Goal: Task Accomplishment & Management: Manage account settings

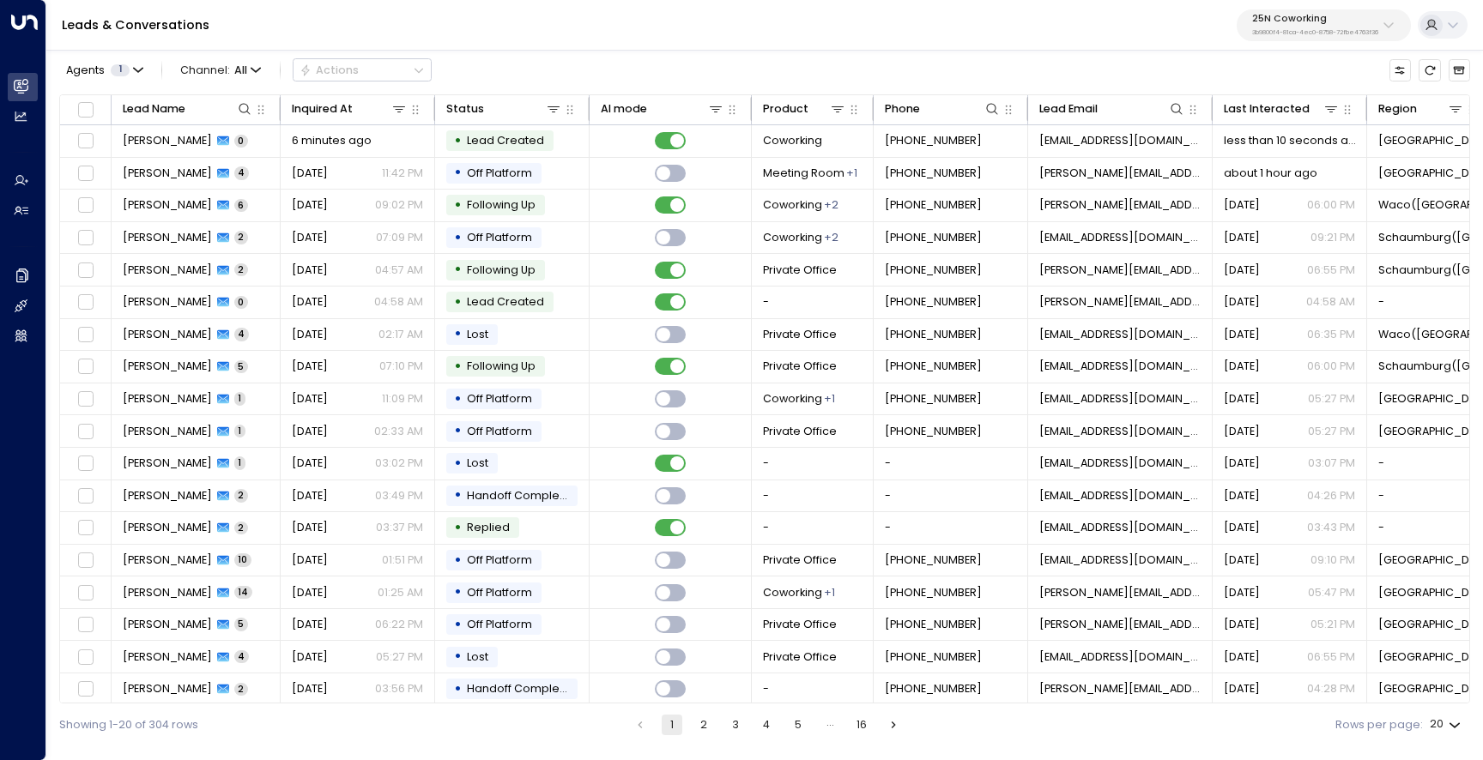
click at [1281, 30] on p "3b9800f4-81ca-4ec0-8758-72fbe4763f36" at bounding box center [1315, 32] width 126 height 7
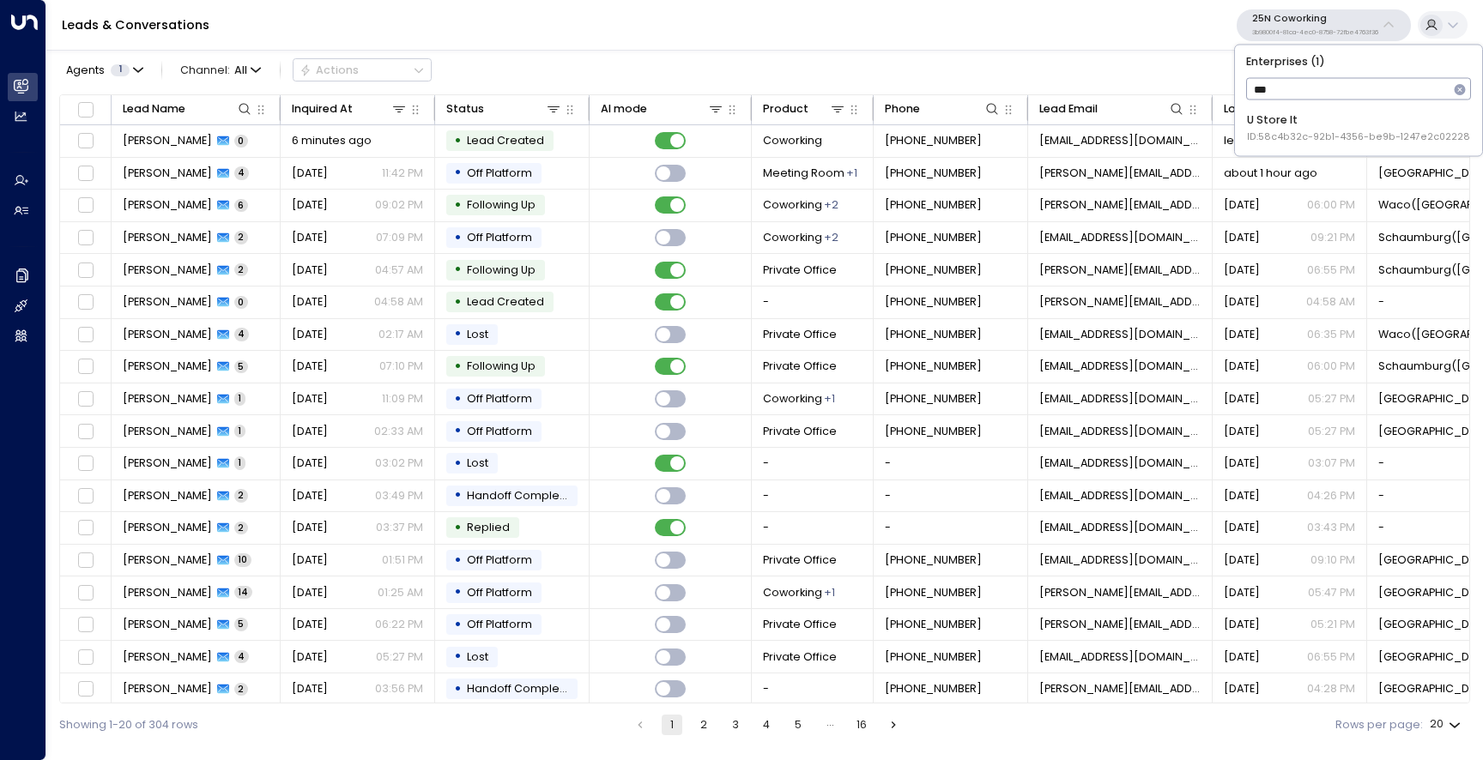
type input "****"
click at [1255, 112] on div "U Store It ID: 58c4b32c-92b1-4356-be9b-1247e2c02228" at bounding box center [1358, 128] width 223 height 32
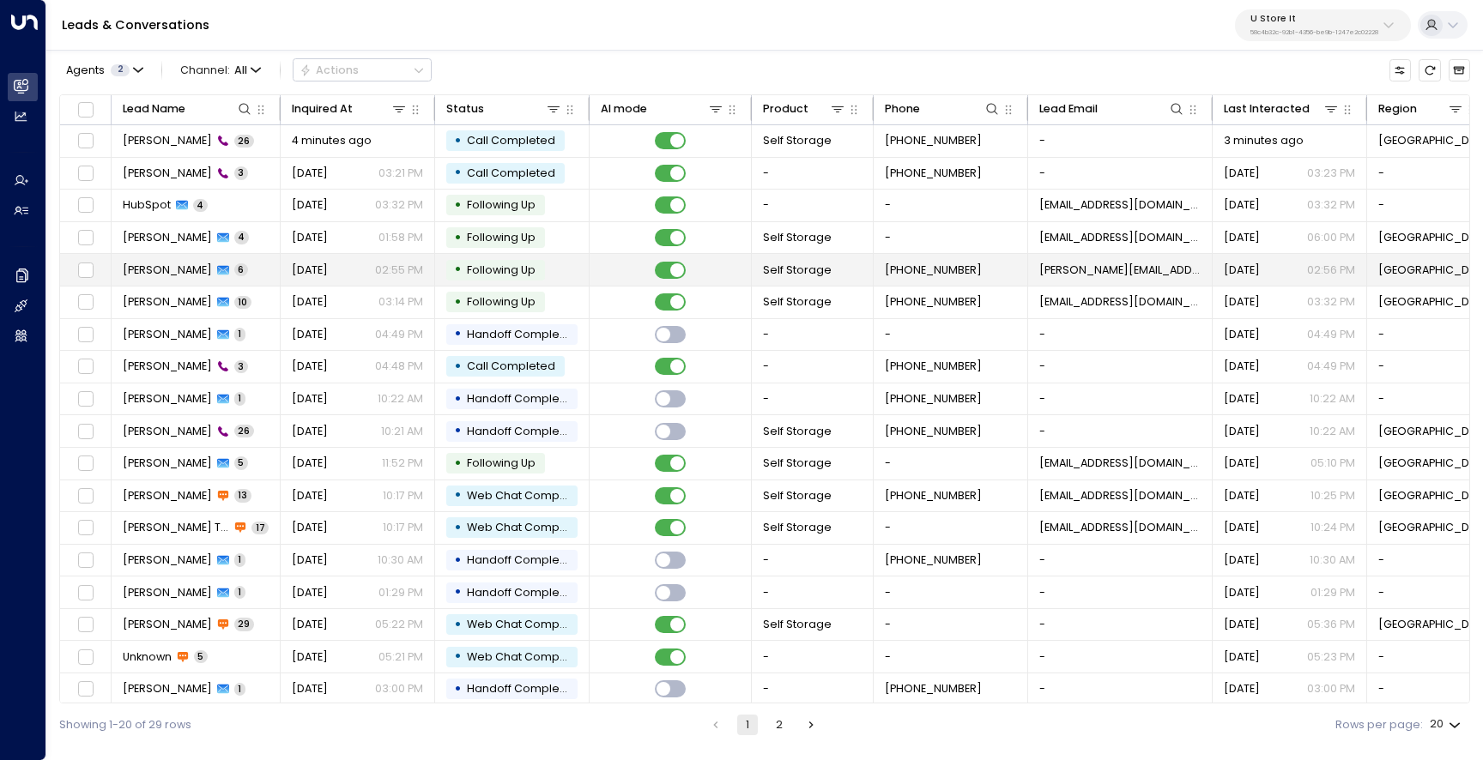
click at [142, 278] on td "Kerric Knowles 6" at bounding box center [196, 270] width 169 height 32
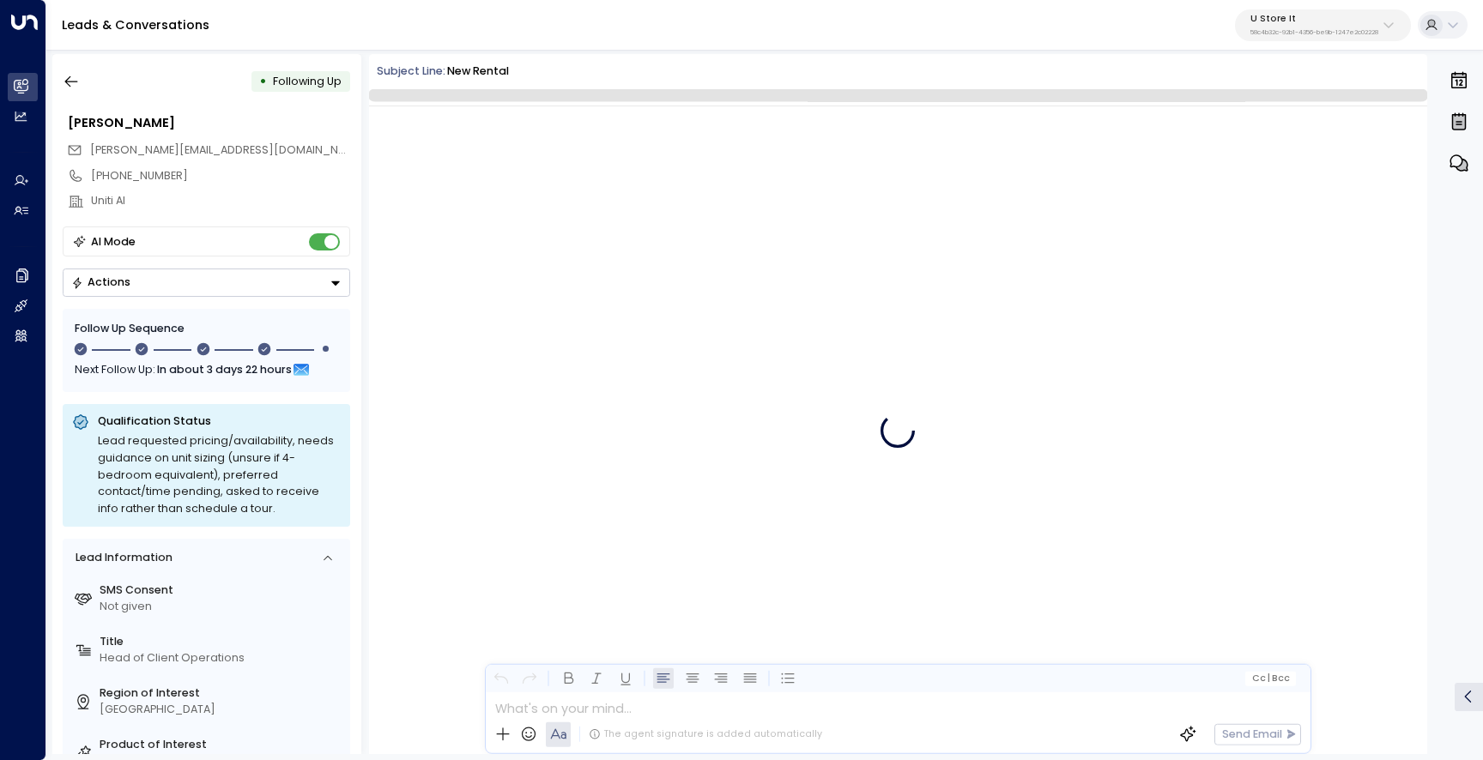
scroll to position [2866, 0]
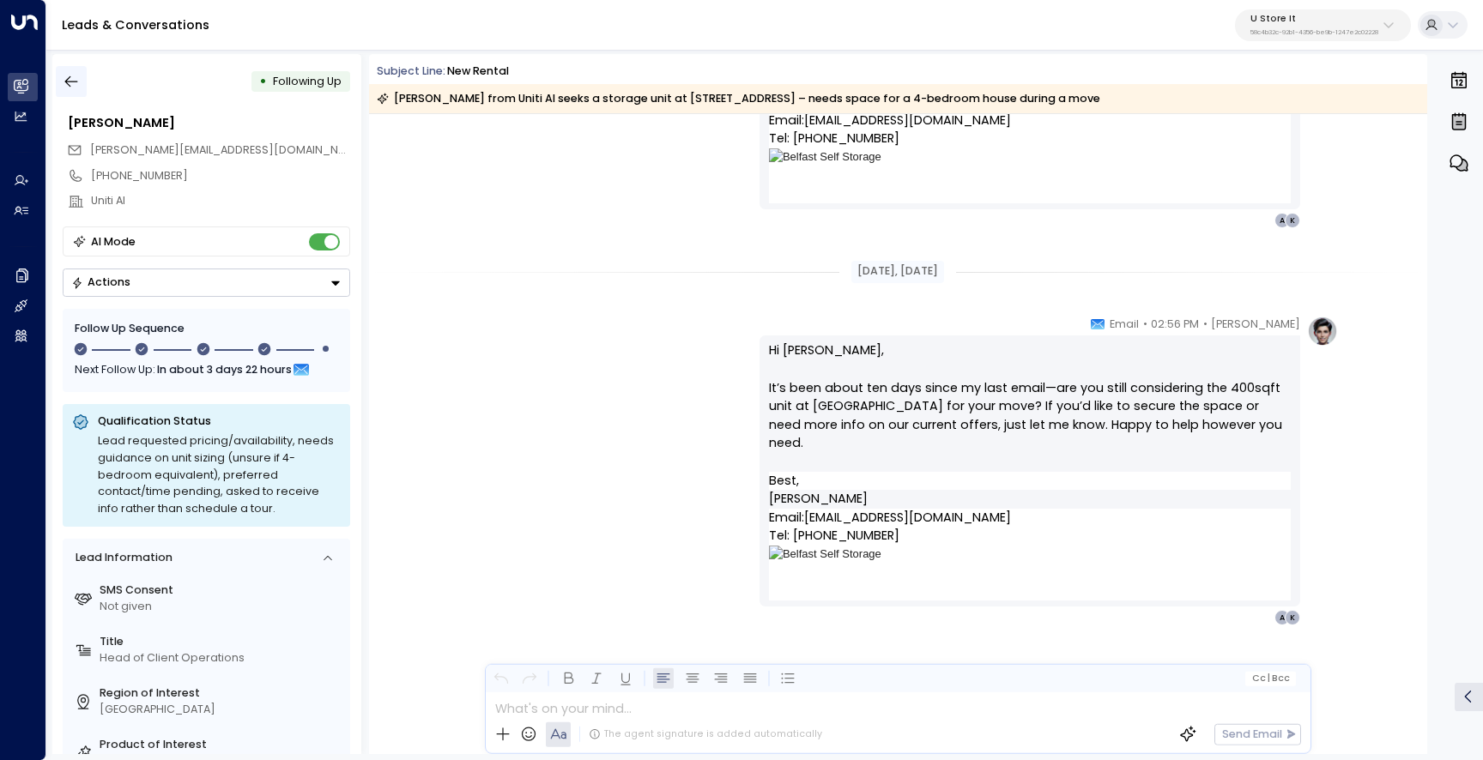
click at [61, 79] on button "button" at bounding box center [71, 81] width 31 height 31
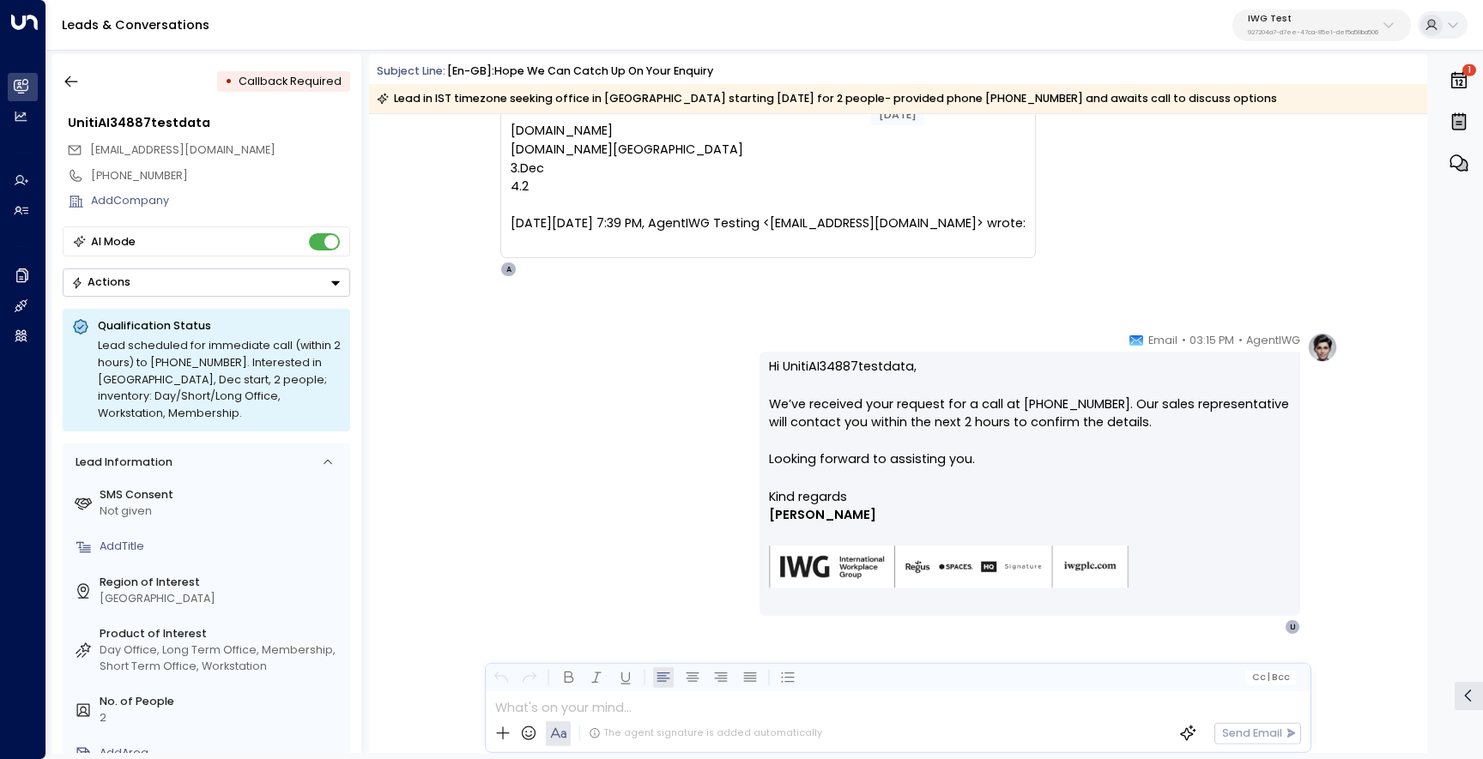
scroll to position [2314, 0]
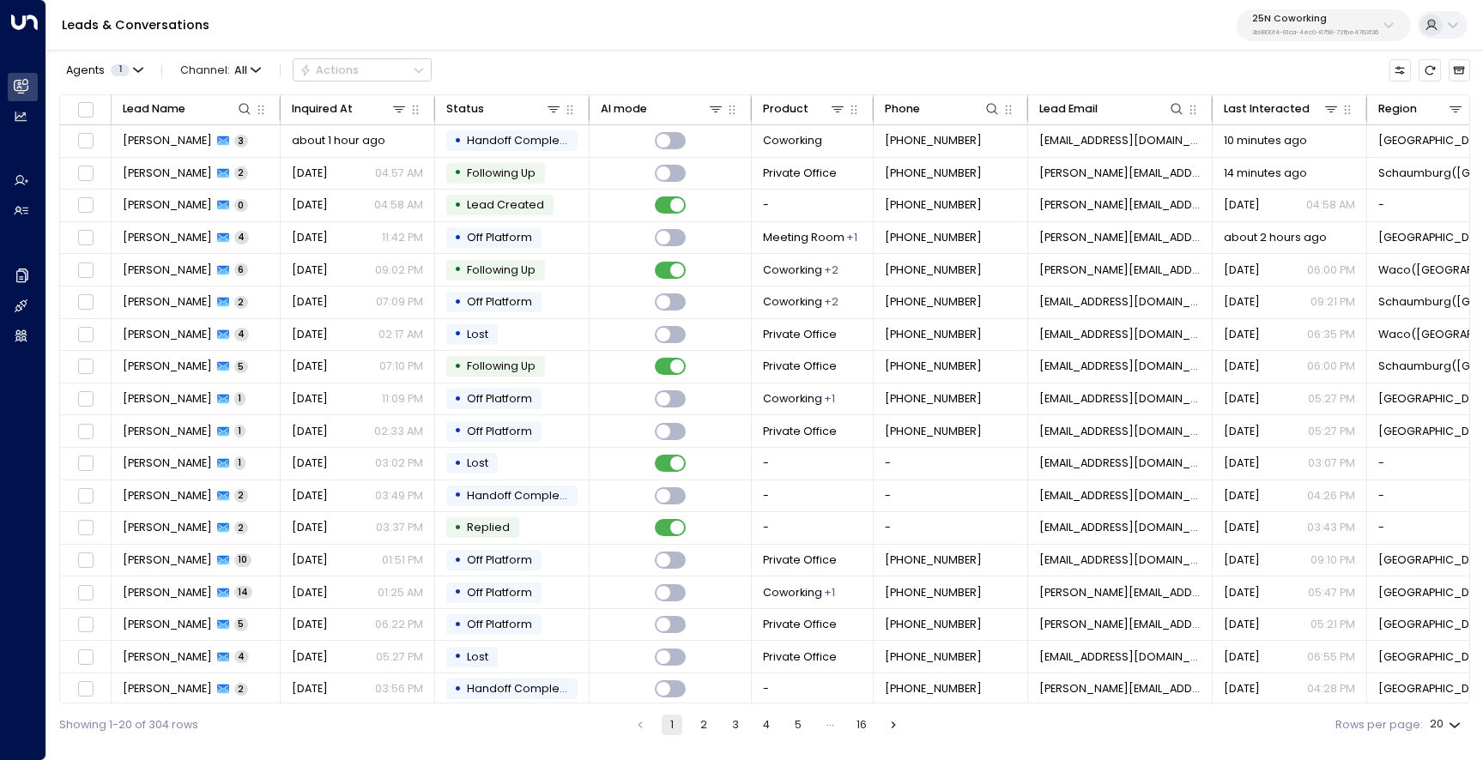
click at [1267, 29] on p "3b9800f4-81ca-4ec0-8758-72fbe4763f36" at bounding box center [1315, 32] width 126 height 7
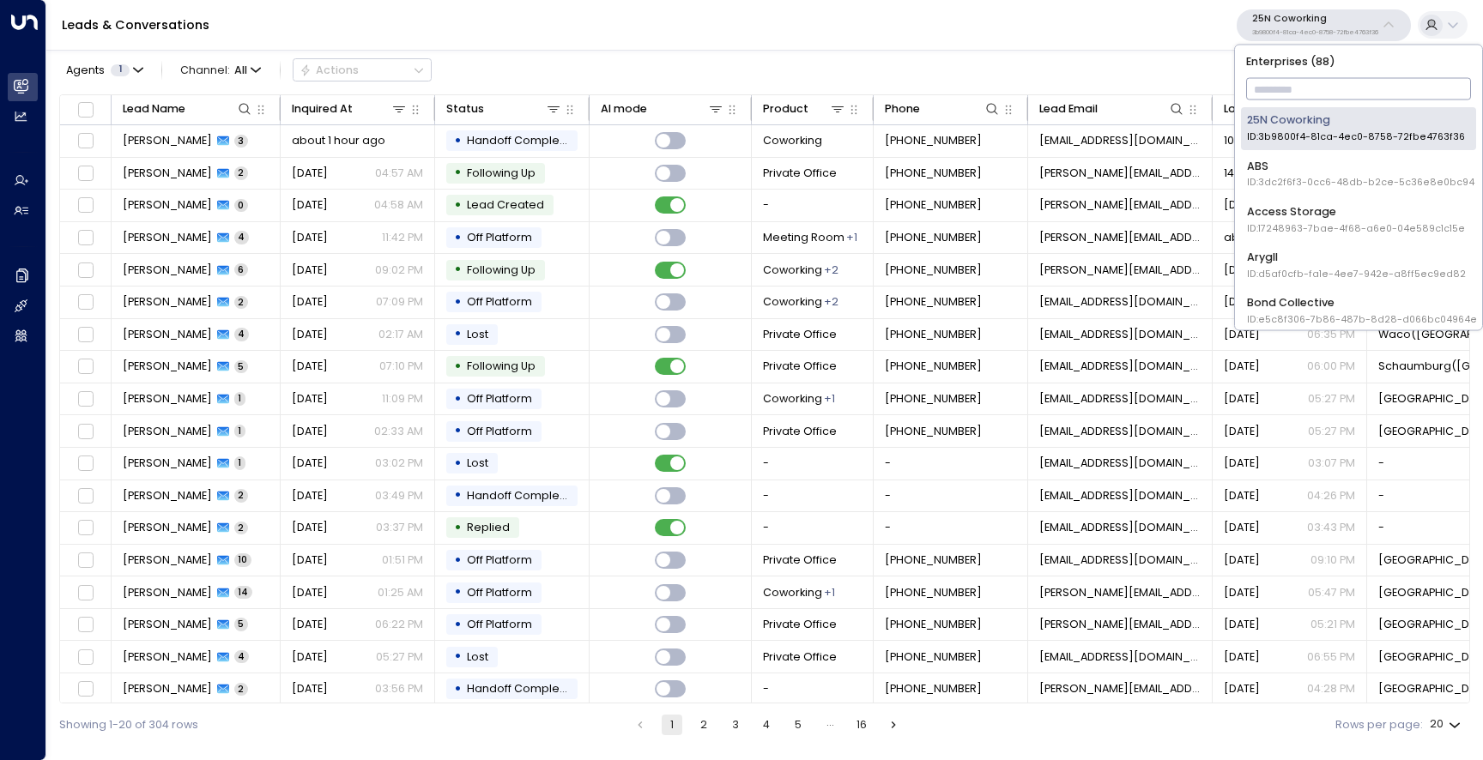
click at [1270, 79] on input "text" at bounding box center [1359, 90] width 226 height 30
click at [1271, 88] on input "text" at bounding box center [1359, 90] width 226 height 30
click at [1180, 54] on div "Agents 1 Channel: All Actions" at bounding box center [764, 70] width 1411 height 33
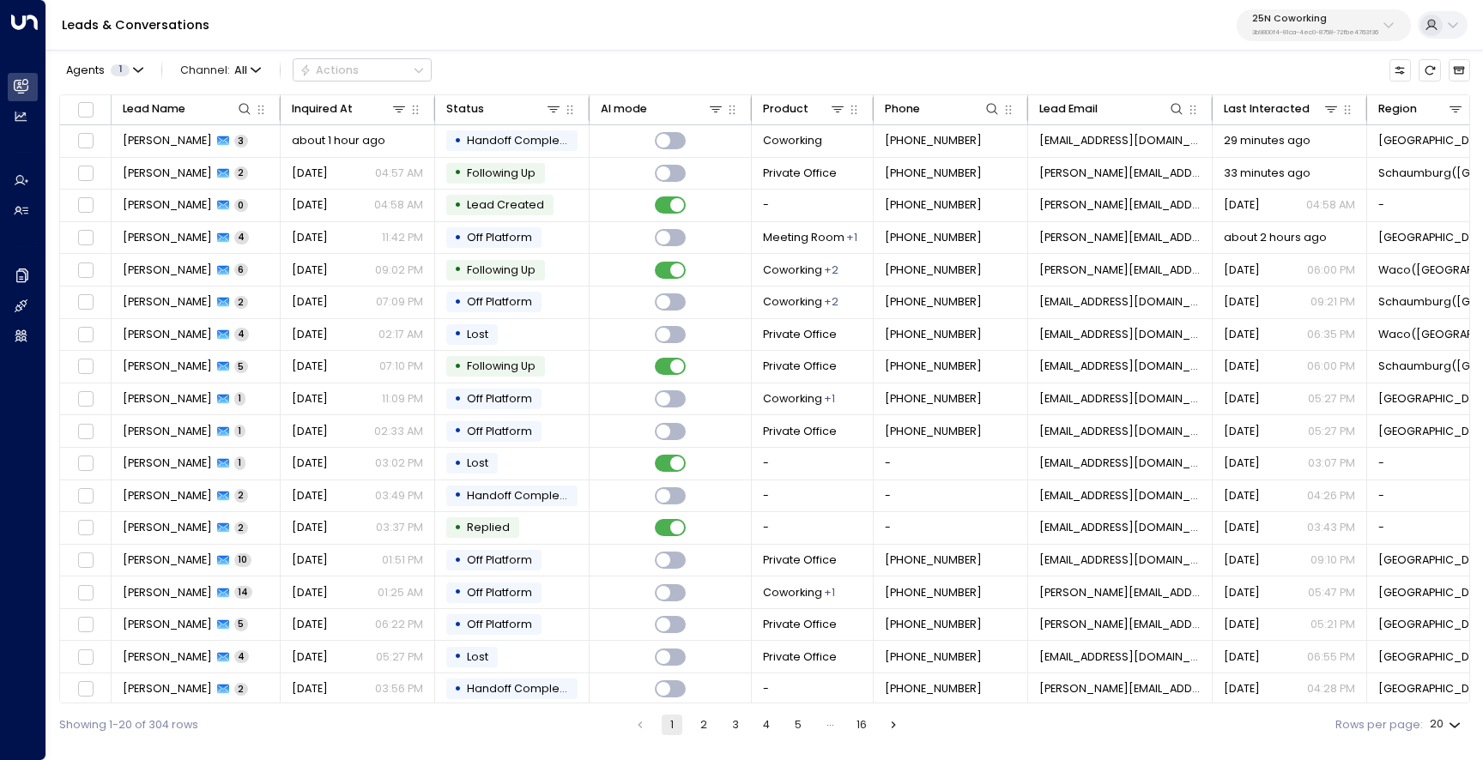
click at [1269, 23] on p "25N Coworking" at bounding box center [1315, 19] width 126 height 10
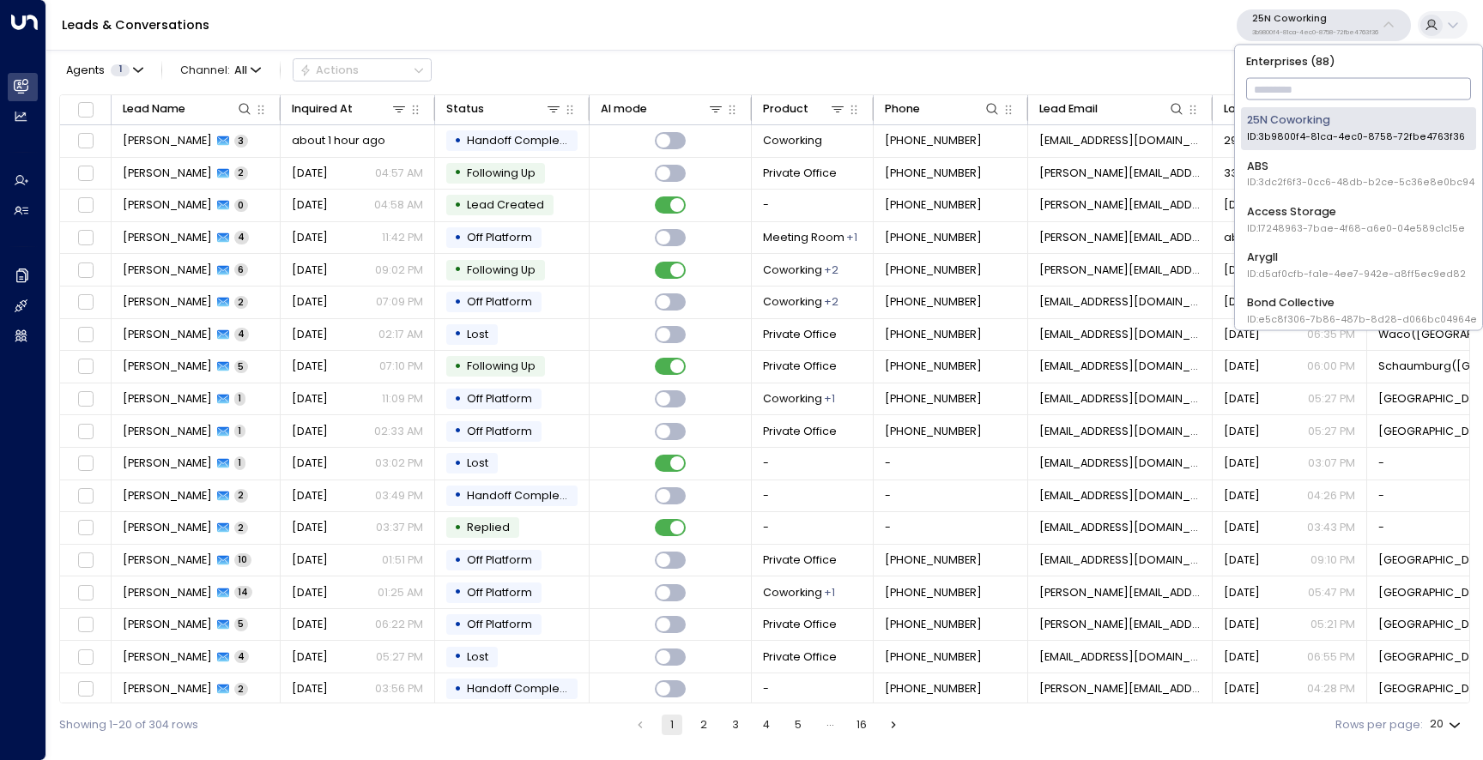
click at [1016, 54] on div "Agents 1 Channel: All Actions" at bounding box center [764, 70] width 1411 height 33
